Goal: Task Accomplishment & Management: Use online tool/utility

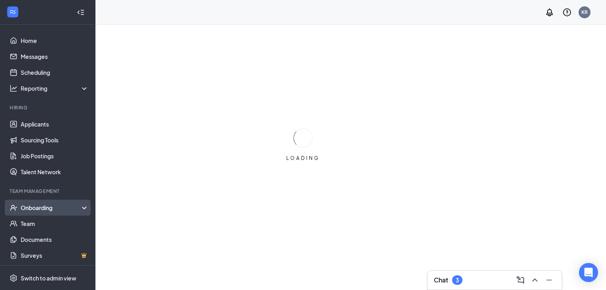
click at [56, 208] on div "Onboarding" at bounding box center [51, 207] width 61 height 8
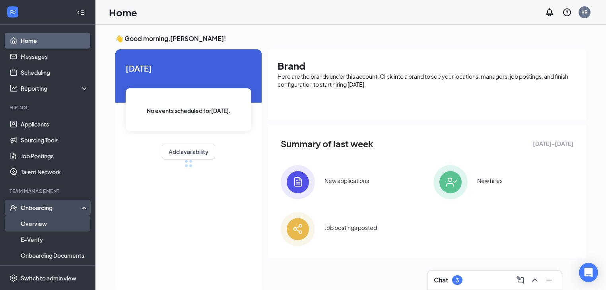
click at [48, 221] on link "Overview" at bounding box center [55, 223] width 68 height 16
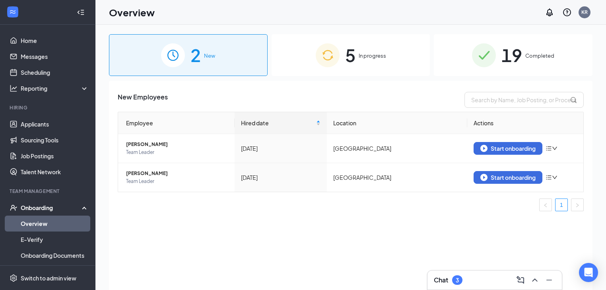
click at [346, 61] on span "5" at bounding box center [350, 54] width 10 height 27
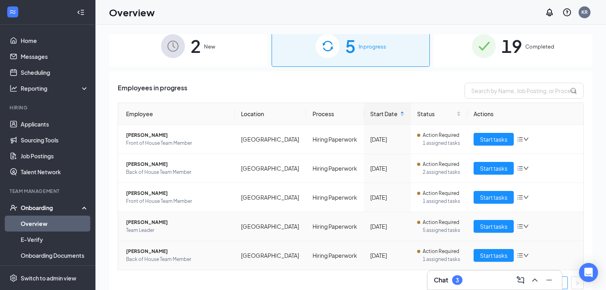
scroll to position [16, 0]
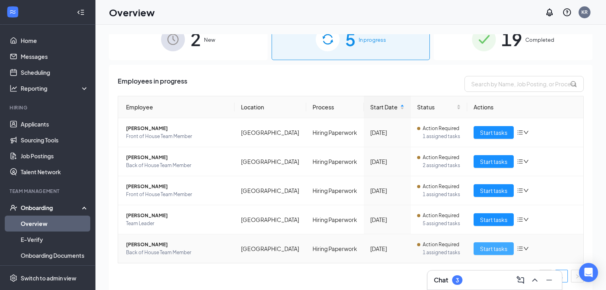
click at [480, 245] on span "Start tasks" at bounding box center [493, 248] width 27 height 9
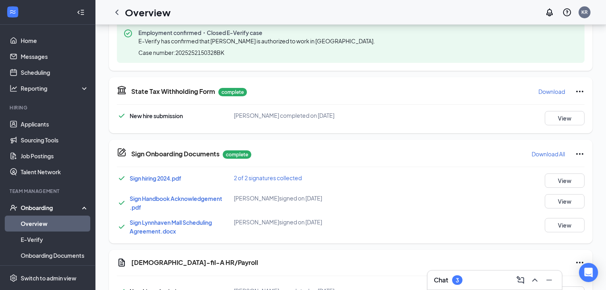
scroll to position [427, 0]
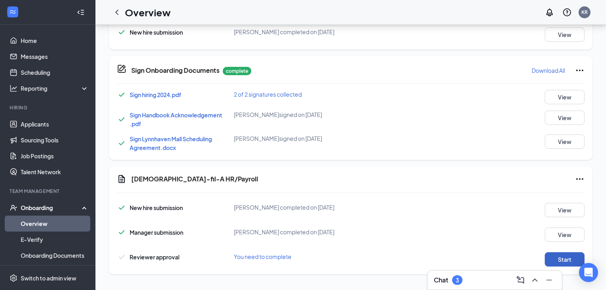
click at [563, 258] on button "Start" at bounding box center [564, 259] width 40 height 14
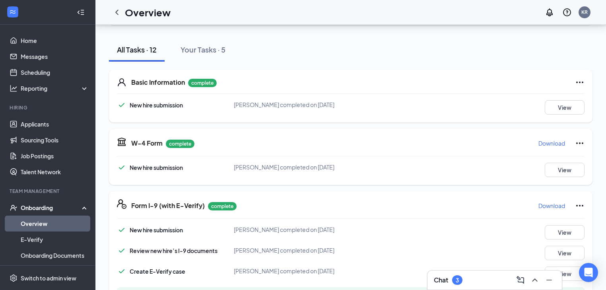
scroll to position [0, 0]
